Goal: Task Accomplishment & Management: Manage account settings

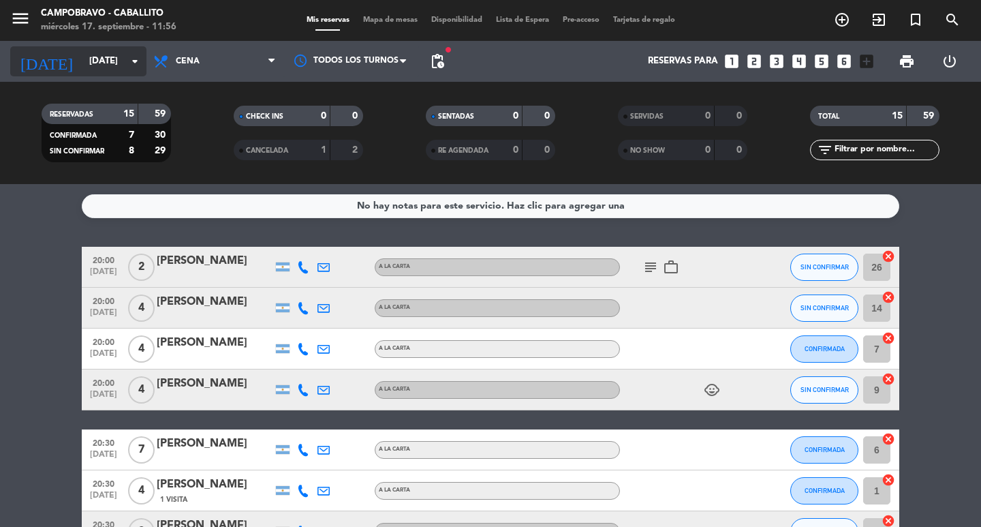
click at [127, 63] on icon "arrow_drop_down" at bounding box center [135, 61] width 16 height 16
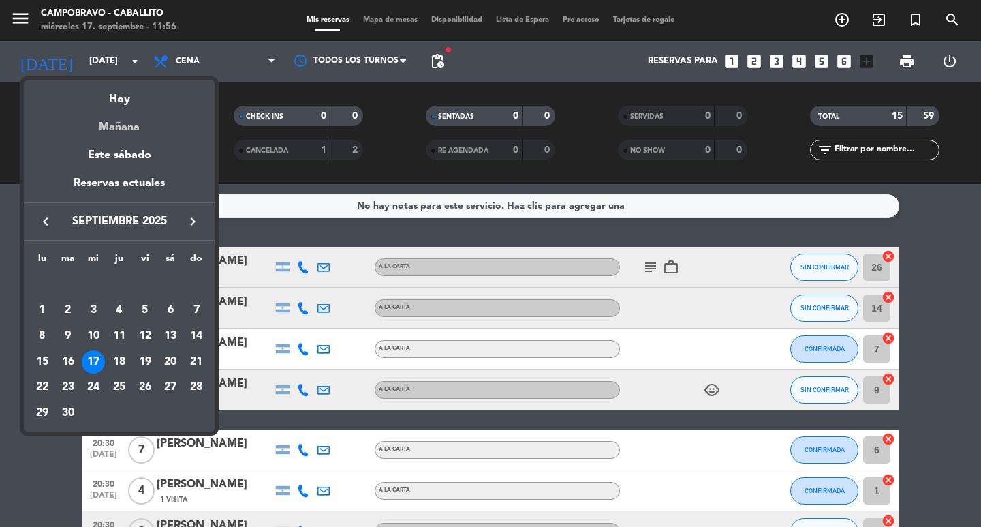
click at [118, 108] on div "Mañana" at bounding box center [119, 122] width 191 height 28
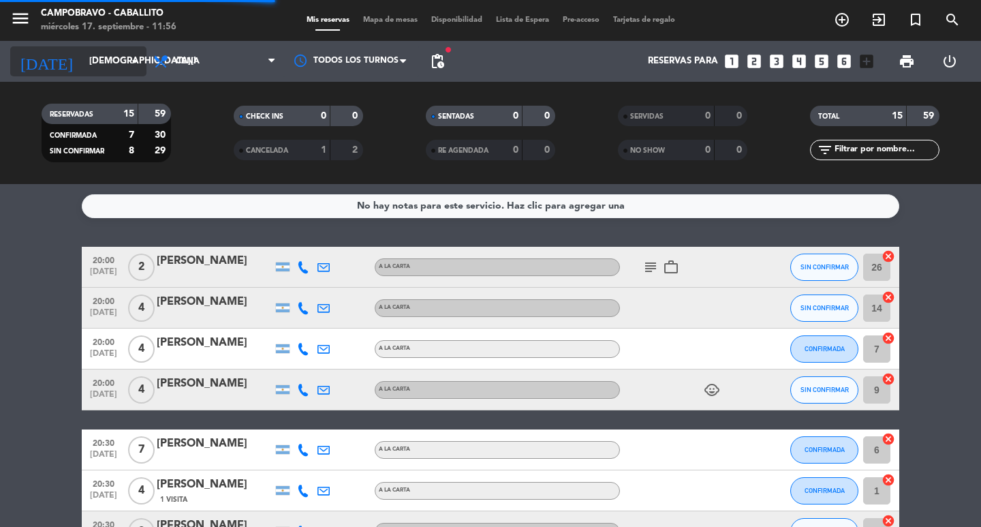
click at [92, 62] on input "[DEMOGRAPHIC_DATA][DATE]" at bounding box center [142, 61] width 120 height 25
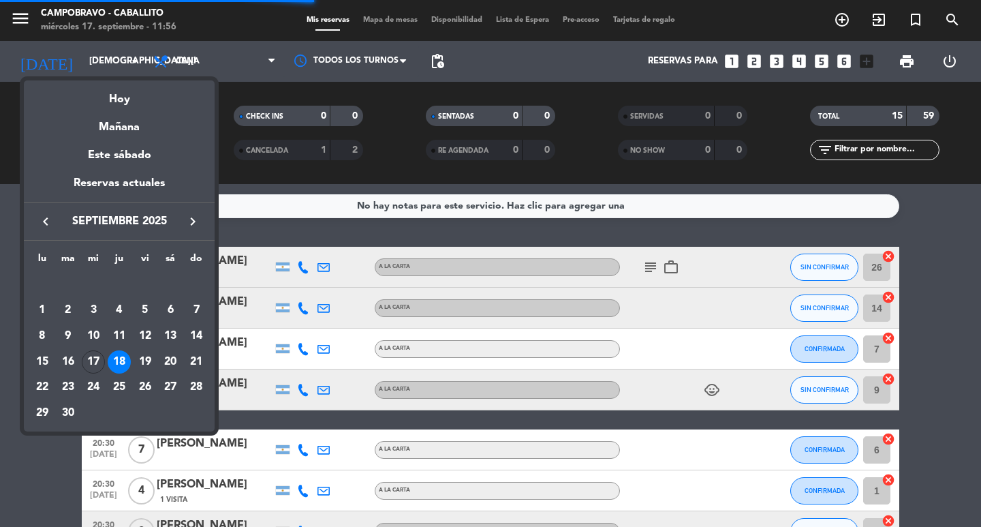
click at [88, 89] on div "Hoy" at bounding box center [119, 94] width 191 height 28
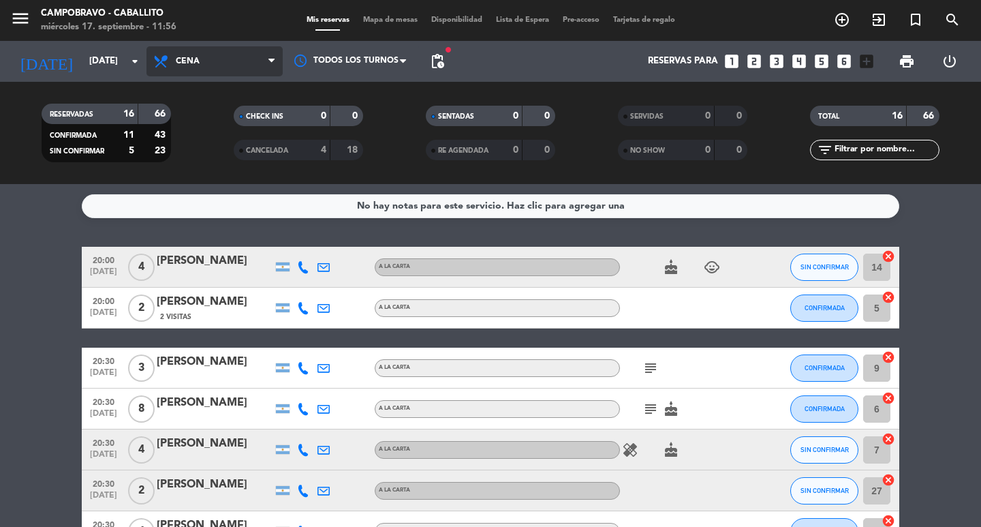
click at [191, 67] on span "Cena" at bounding box center [215, 61] width 136 height 30
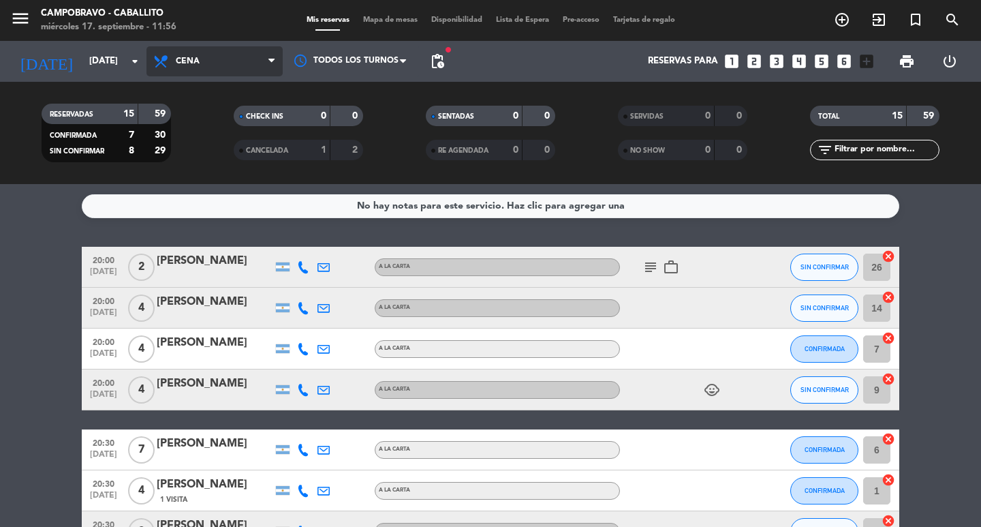
click at [209, 58] on span "Cena" at bounding box center [215, 61] width 136 height 30
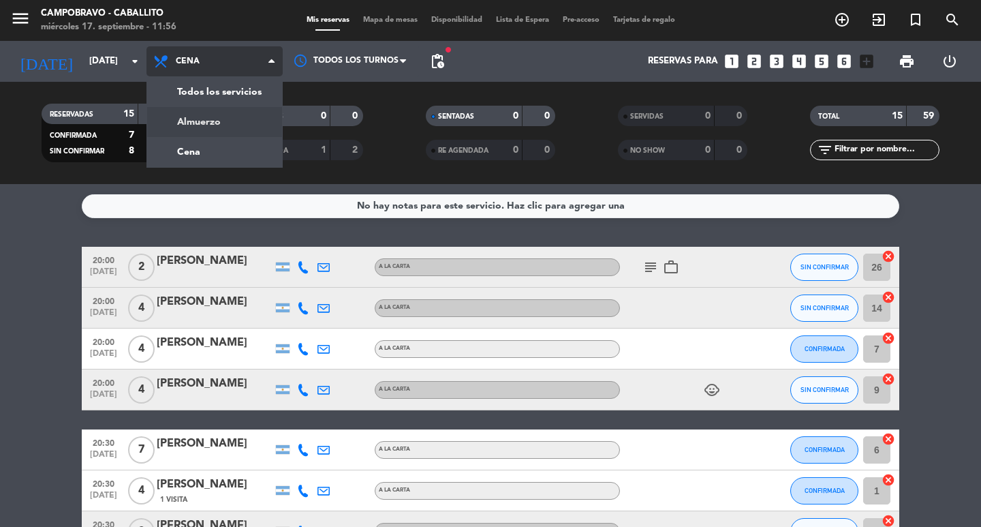
click at [200, 117] on div "menu Campobravo - caballito [DATE] 17. septiembre - 11:56 Mis reservas Mapa de …" at bounding box center [490, 92] width 981 height 184
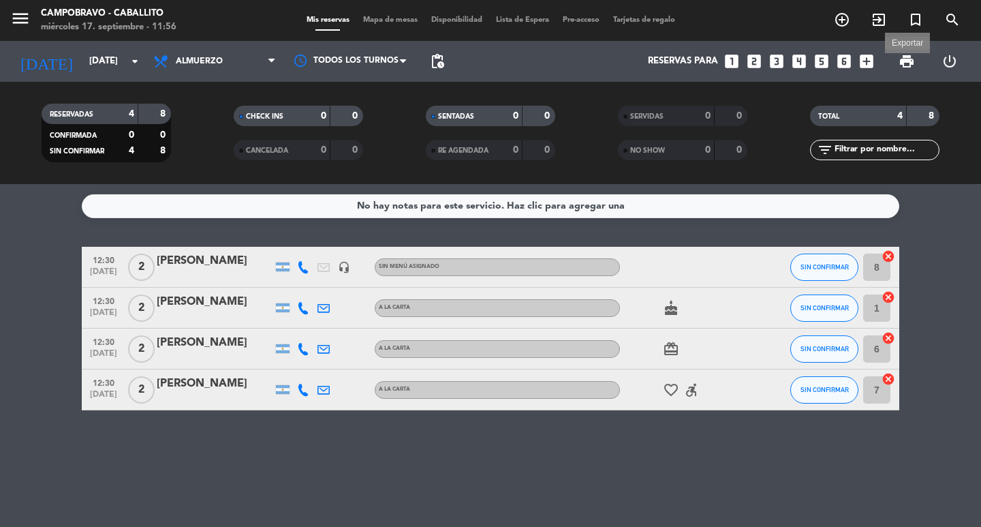
click at [900, 55] on span "print" at bounding box center [907, 61] width 16 height 16
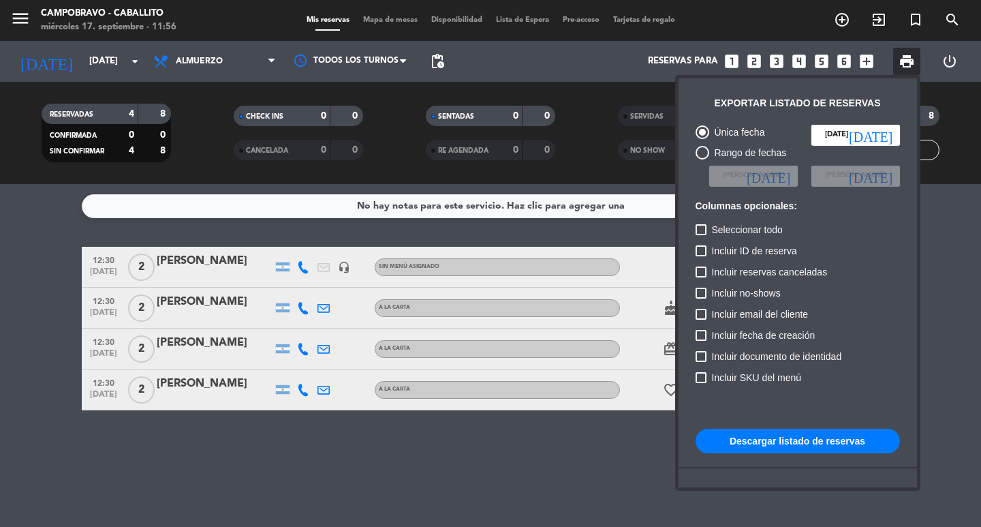
click at [780, 434] on button "Descargar listado de reservas" at bounding box center [798, 441] width 204 height 25
click at [446, 486] on div at bounding box center [490, 263] width 981 height 527
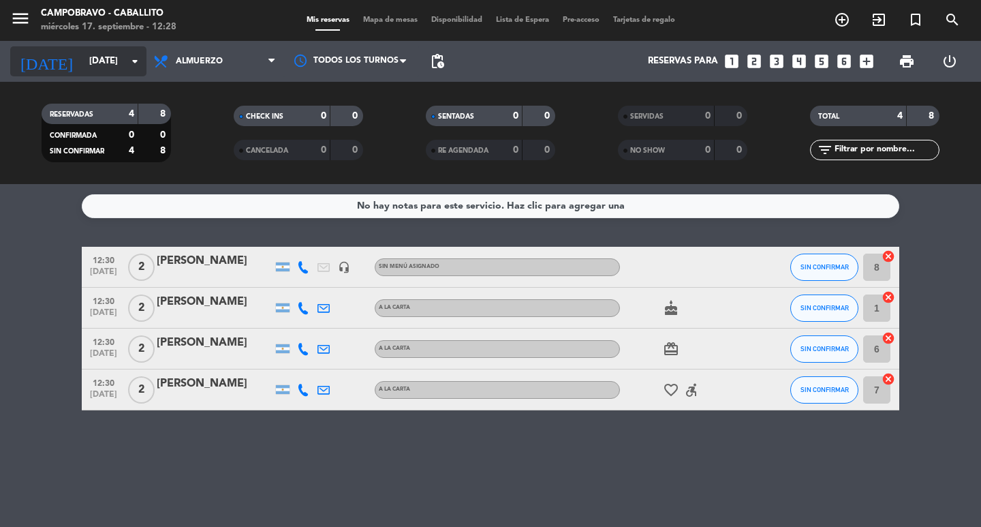
click at [110, 70] on input "[DATE]" at bounding box center [142, 61] width 120 height 25
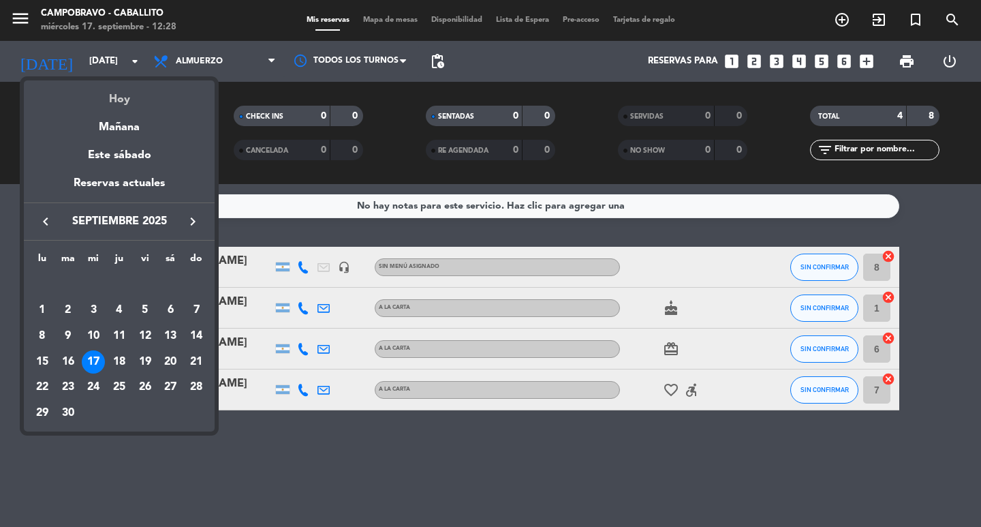
click at [134, 99] on div "Hoy" at bounding box center [119, 94] width 191 height 28
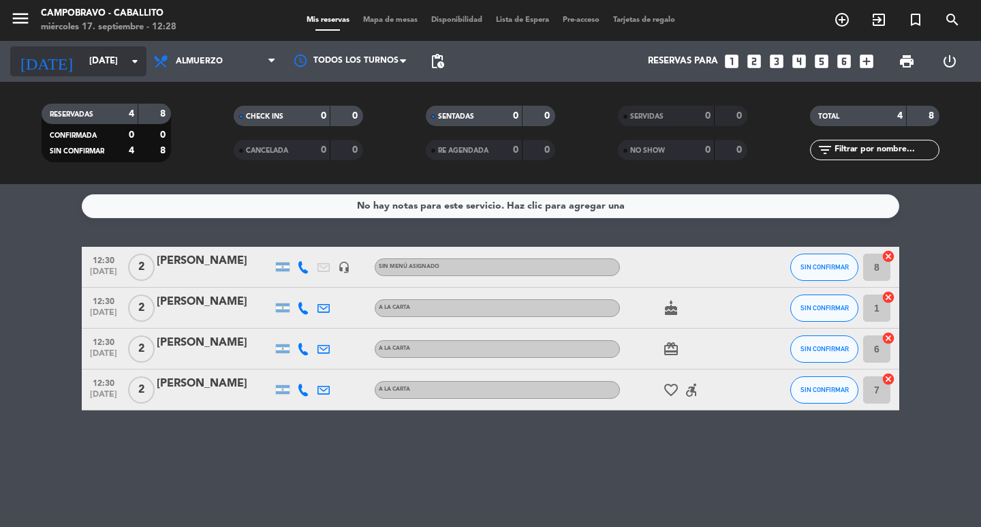
click at [44, 61] on icon "[DATE]" at bounding box center [46, 61] width 72 height 30
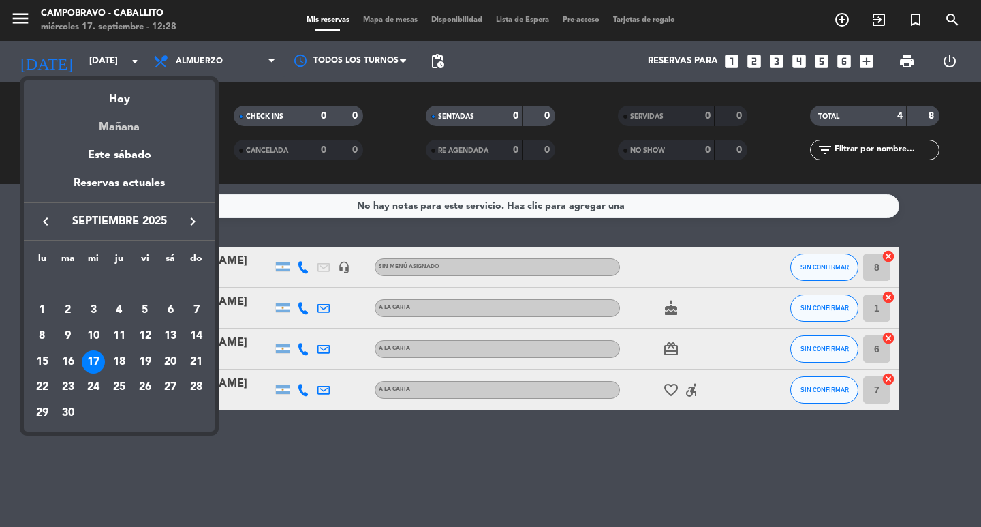
click at [128, 127] on div "Mañana" at bounding box center [119, 122] width 191 height 28
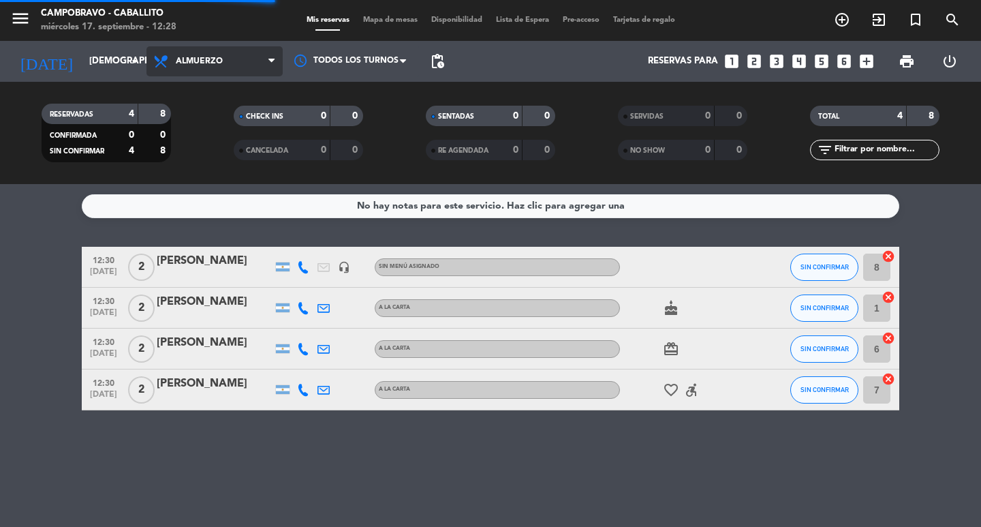
click at [192, 61] on span "Almuerzo" at bounding box center [199, 62] width 47 height 10
click at [177, 157] on div "menu Campobravo - caballito [DATE] 17. septiembre - 12:28 Mis reservas Mapa de …" at bounding box center [490, 92] width 981 height 184
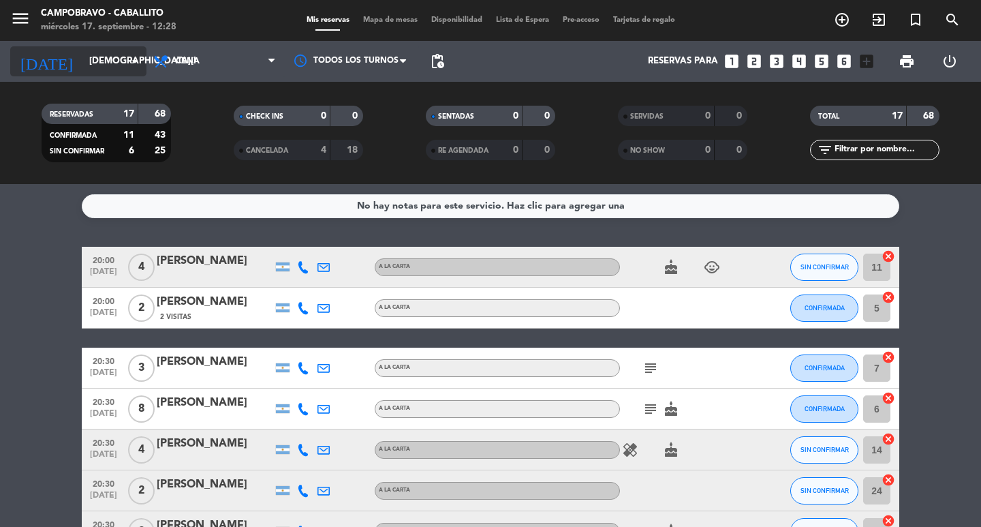
click at [104, 63] on input "[DEMOGRAPHIC_DATA][DATE]" at bounding box center [142, 61] width 120 height 25
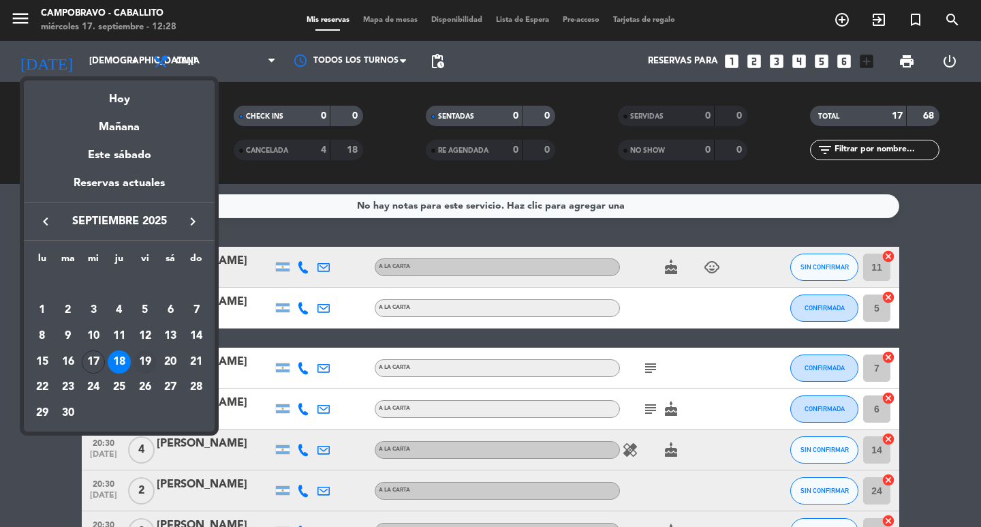
click at [142, 360] on div "19" at bounding box center [145, 361] width 23 height 23
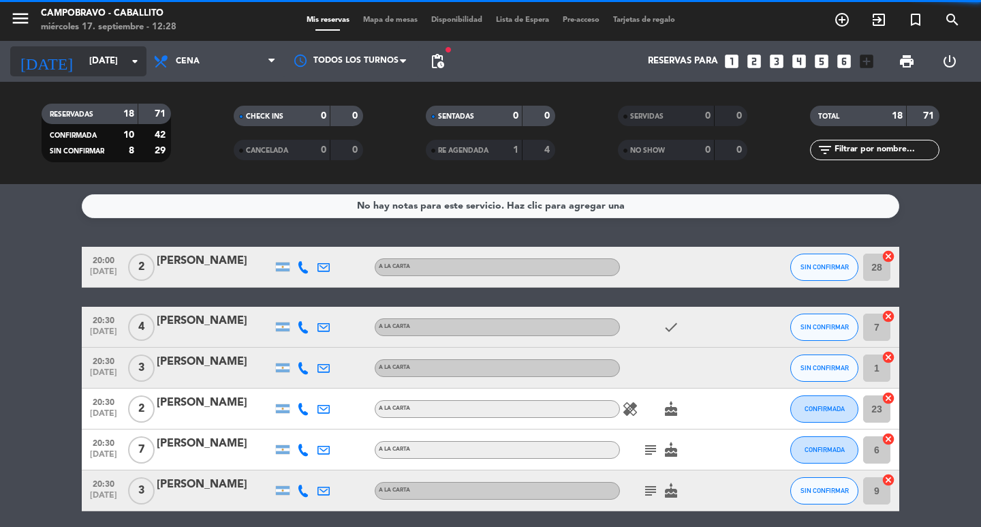
click at [83, 48] on div "[DATE] [DATE] arrow_drop_down" at bounding box center [78, 61] width 136 height 30
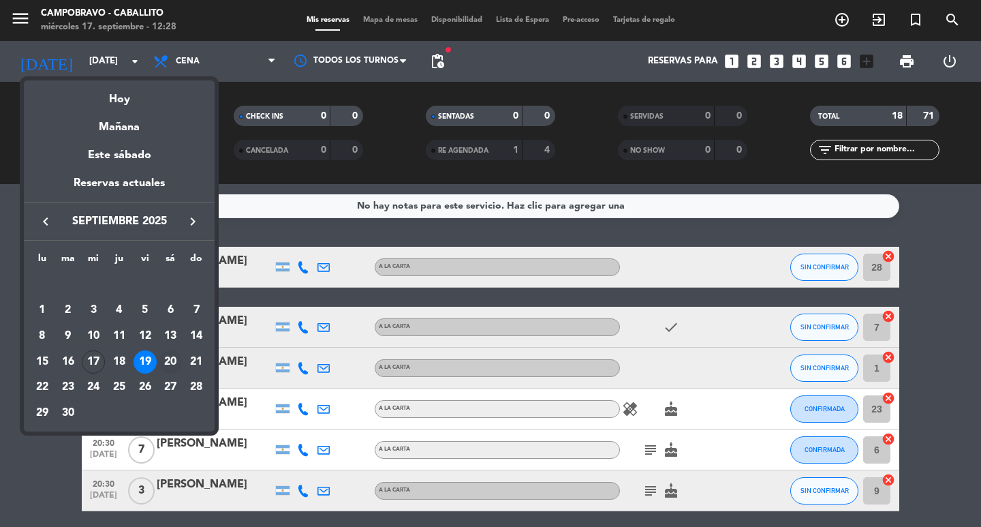
click at [174, 361] on div "20" at bounding box center [170, 361] width 23 height 23
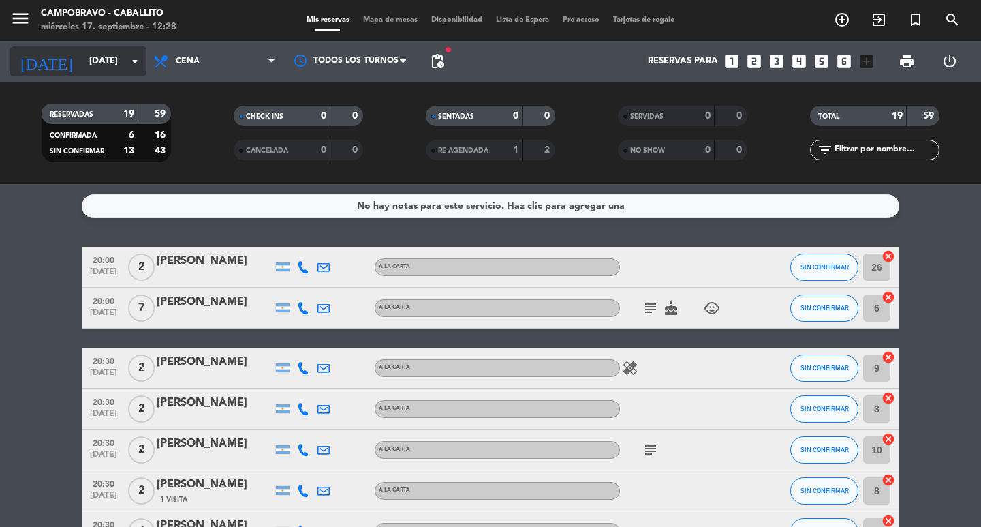
click at [82, 52] on input "[DATE]" at bounding box center [142, 61] width 120 height 25
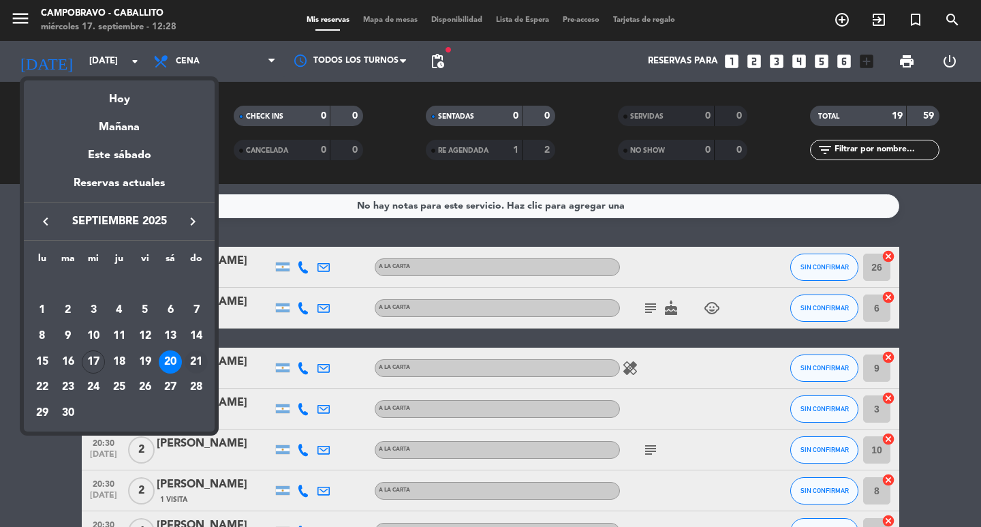
click at [194, 363] on div "21" at bounding box center [196, 361] width 23 height 23
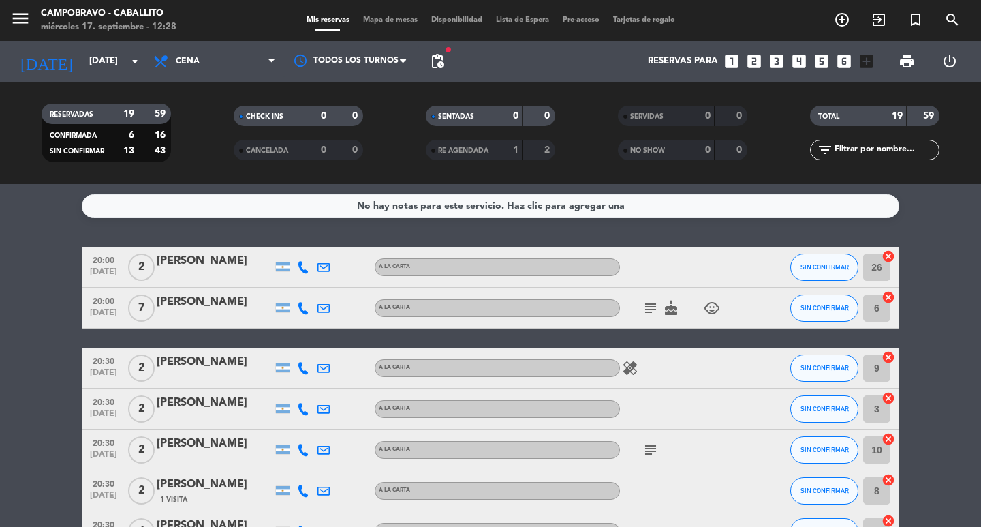
type input "[DATE]"
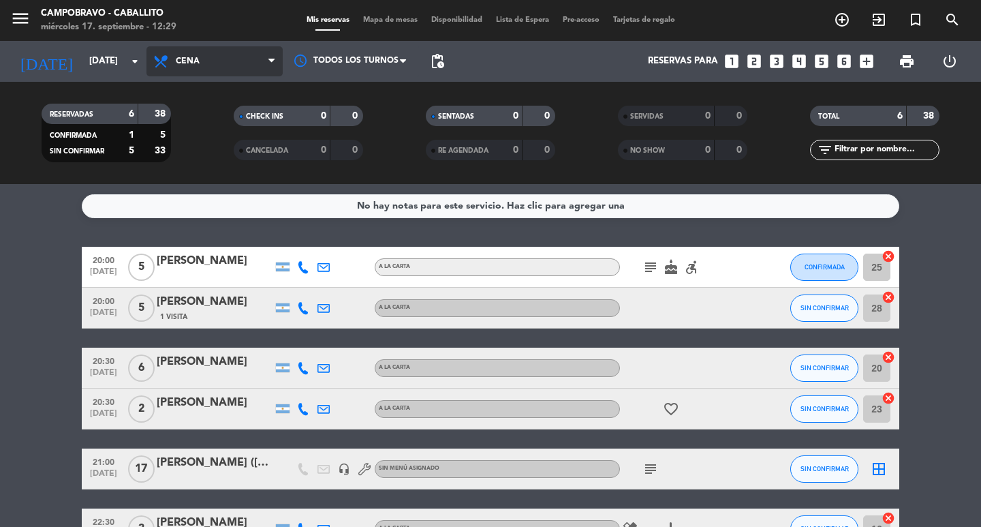
click at [195, 65] on span "Cena" at bounding box center [188, 62] width 24 height 10
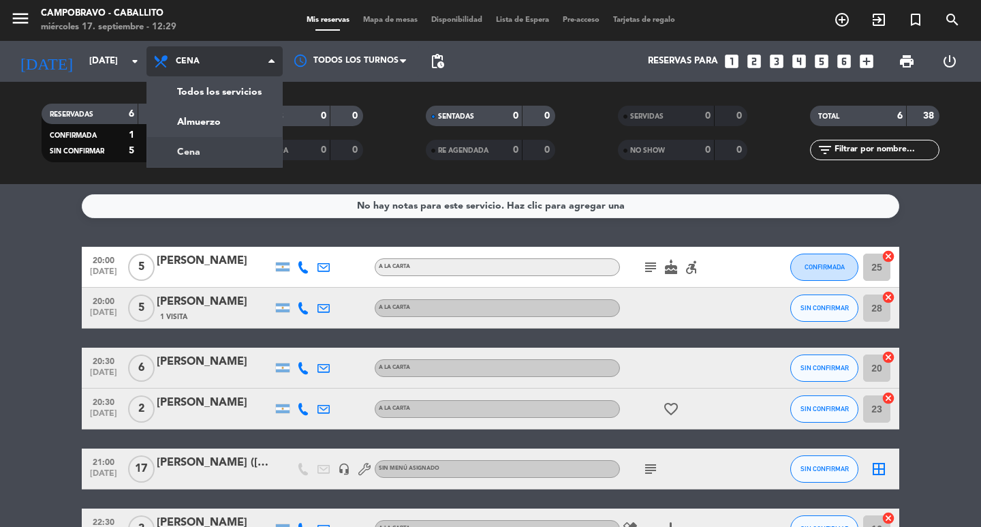
click at [200, 108] on div "menu Campobravo - caballito [DATE] 17. septiembre - 12:29 Mis reservas Mapa de …" at bounding box center [490, 92] width 981 height 184
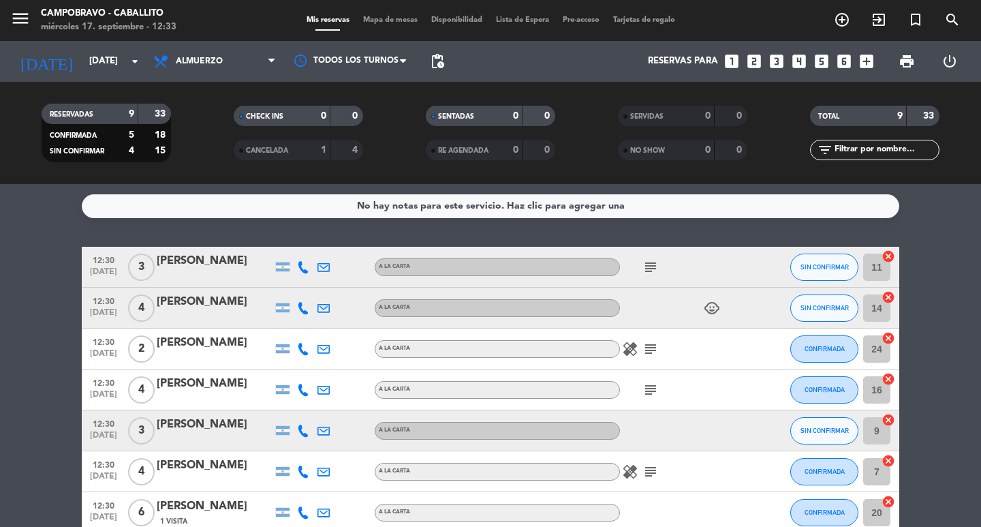
click at [913, 352] on bookings-row "12:30 [DATE] 3 [PERSON_NAME] A LA CARTA subject SIN CONFIRMAR 11 cancel 12:30 […" at bounding box center [490, 431] width 981 height 368
